Goal: Check status: Check status

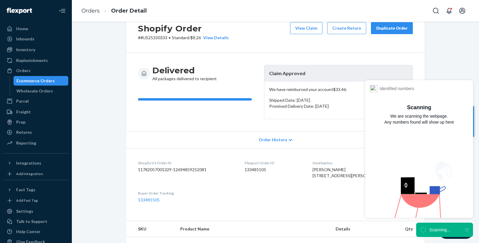
scroll to position [33, 0]
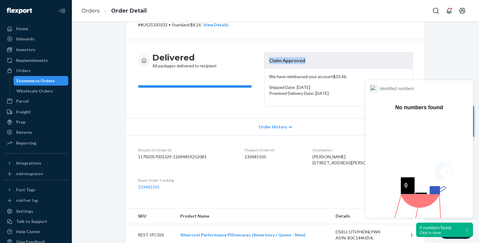
drag, startPoint x: 311, startPoint y: 62, endPoint x: 260, endPoint y: 60, distance: 51.2
click at [260, 60] on div "Delivered All packages delivered to recipient Claim Approved We have reimbursed…" at bounding box center [275, 79] width 275 height 54
copy header "Claim Approved"
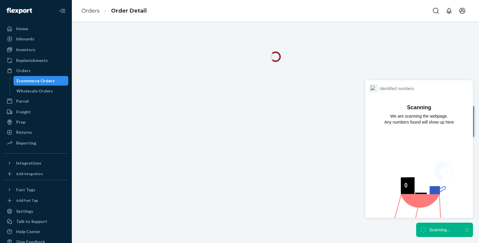
drag, startPoint x: 0, startPoint y: 0, endPoint x: 429, endPoint y: 232, distance: 488.0
click at [429, 232] on div "Scanning..." at bounding box center [439, 230] width 21 height 6
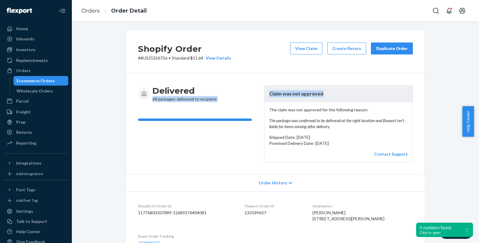
drag, startPoint x: 328, startPoint y: 91, endPoint x: 243, endPoint y: 92, distance: 85.2
click at [243, 92] on div "Delivered All packages delivered to recipient Claim was not approved The claim …" at bounding box center [275, 123] width 275 height 77
click at [330, 94] on header "Claim was not approved" at bounding box center [338, 94] width 148 height 16
drag, startPoint x: 331, startPoint y: 92, endPoint x: 262, endPoint y: 92, distance: 69.4
click at [264, 92] on header "Claim was not approved" at bounding box center [338, 94] width 148 height 16
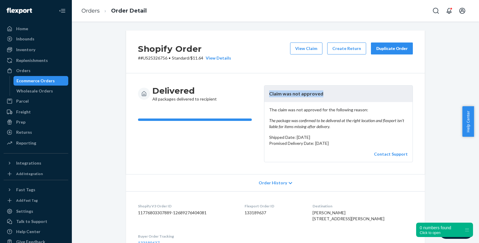
copy header "Claim was not approved"
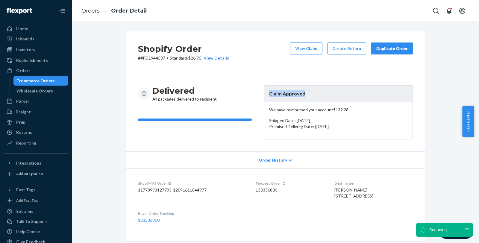
drag, startPoint x: 317, startPoint y: 93, endPoint x: 264, endPoint y: 93, distance: 53.2
click at [264, 93] on header "Claim Approved" at bounding box center [338, 94] width 148 height 16
copy header "Claim Approved"
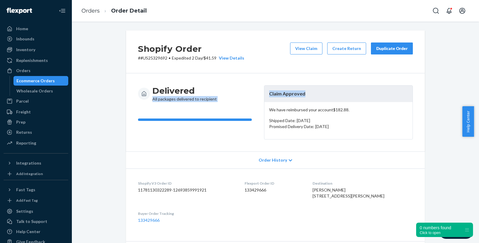
drag, startPoint x: 311, startPoint y: 90, endPoint x: 256, endPoint y: 91, distance: 55.3
click at [256, 91] on div "Delivered All packages delivered to recipient Claim Approved We have reimbursed…" at bounding box center [275, 112] width 275 height 54
click at [304, 93] on header "Claim Approved" at bounding box center [338, 94] width 148 height 16
click at [289, 92] on header "Claim Approved" at bounding box center [338, 94] width 148 height 16
click at [290, 92] on header "Claim Approved" at bounding box center [338, 94] width 148 height 16
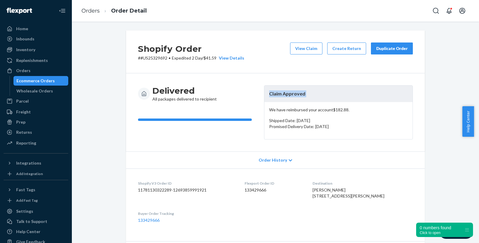
drag, startPoint x: 290, startPoint y: 92, endPoint x: 472, endPoint y: 114, distance: 183.4
click at [289, 92] on header "Claim Approved" at bounding box center [338, 94] width 148 height 16
copy header "Claim Approved"
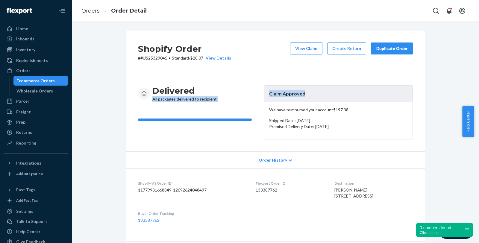
drag, startPoint x: 295, startPoint y: 92, endPoint x: 261, endPoint y: 90, distance: 34.2
click at [258, 91] on div "Delivered All packages delivered to recipient Claim Approved We have reimbursed…" at bounding box center [275, 112] width 275 height 54
click at [276, 89] on header "Claim Approved" at bounding box center [338, 94] width 148 height 16
click at [275, 89] on header "Claim Approved" at bounding box center [338, 94] width 148 height 16
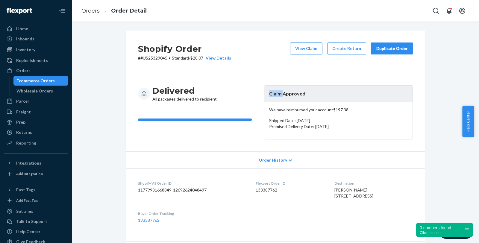
click at [275, 89] on header "Claim Approved" at bounding box center [338, 94] width 148 height 16
click at [328, 92] on header "Claim Approved" at bounding box center [338, 94] width 148 height 16
drag, startPoint x: 288, startPoint y: 90, endPoint x: 264, endPoint y: 96, distance: 24.8
click at [264, 96] on header "Claim Approved" at bounding box center [338, 94] width 148 height 16
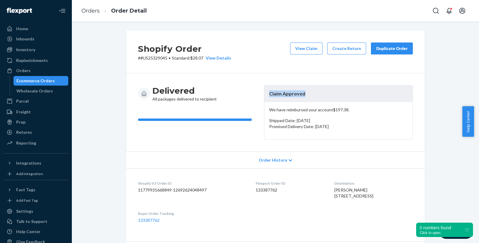
copy header "Claim Approved"
click at [0, 117] on div "Home Inbounds Shipping Plans Problems Inventory Products Replenishments Orders …" at bounding box center [36, 121] width 72 height 243
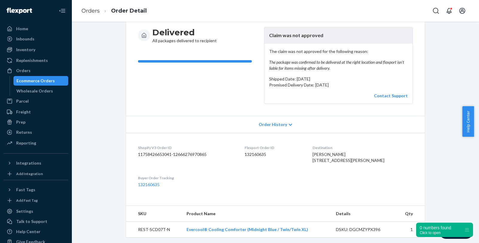
scroll to position [33, 0]
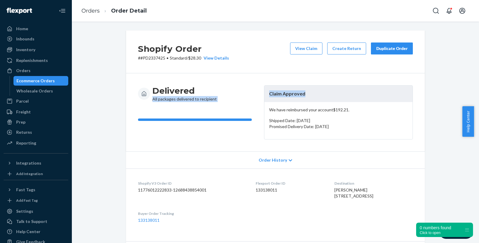
drag, startPoint x: 301, startPoint y: 92, endPoint x: 231, endPoint y: 92, distance: 70.6
click at [231, 92] on div "Delivered All packages delivered to recipient Claim Approved We have reimbursed…" at bounding box center [275, 112] width 275 height 54
click at [305, 93] on header "Claim Approved" at bounding box center [338, 94] width 148 height 16
drag, startPoint x: 305, startPoint y: 93, endPoint x: 265, endPoint y: 93, distance: 40.4
click at [265, 93] on header "Claim Approved" at bounding box center [338, 94] width 148 height 16
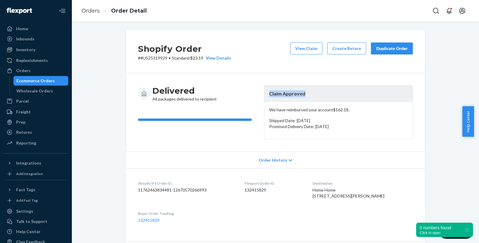
drag, startPoint x: 302, startPoint y: 94, endPoint x: 263, endPoint y: 95, distance: 38.9
click at [264, 95] on header "Claim Approved" at bounding box center [338, 94] width 148 height 16
copy header "Claim Approved"
